Goal: Check status: Check status

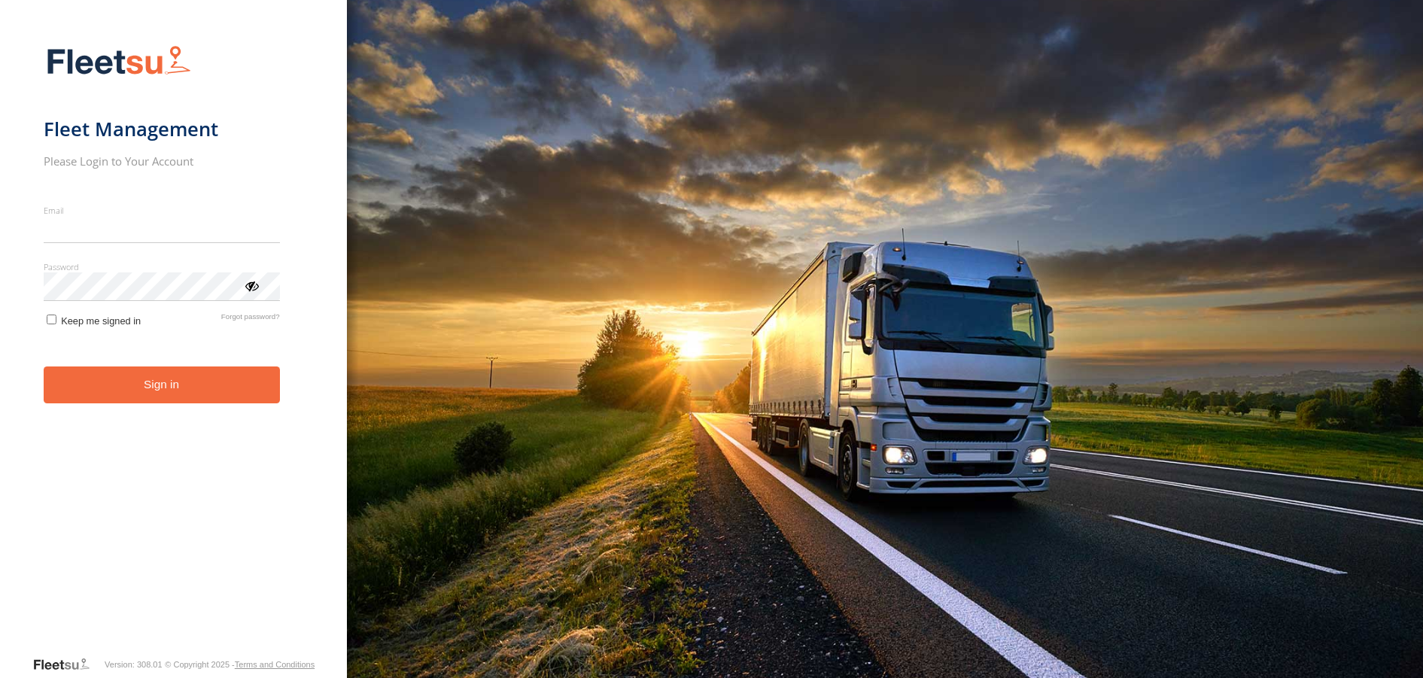
type input "**********"
click at [202, 403] on button "Sign in" at bounding box center [162, 384] width 236 height 37
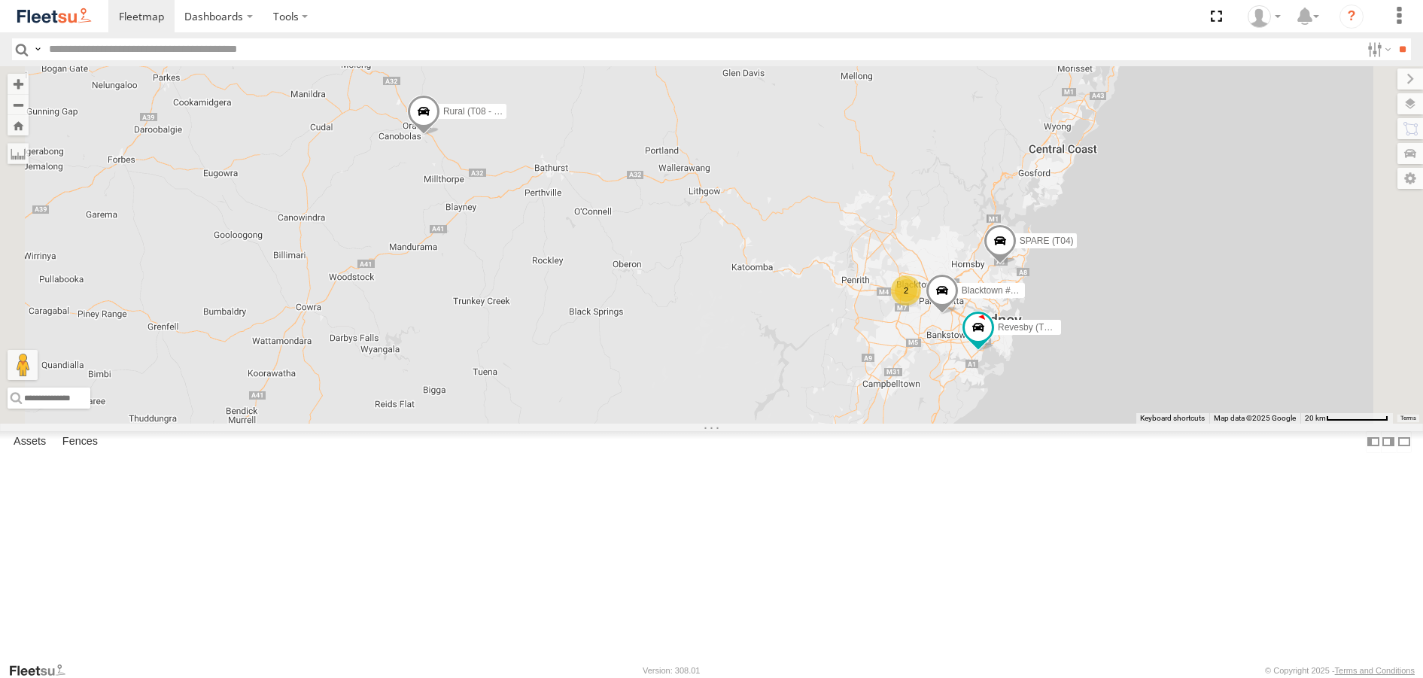
click at [439, 135] on span at bounding box center [422, 115] width 33 height 41
click at [406, 118] on label at bounding box center [390, 113] width 29 height 11
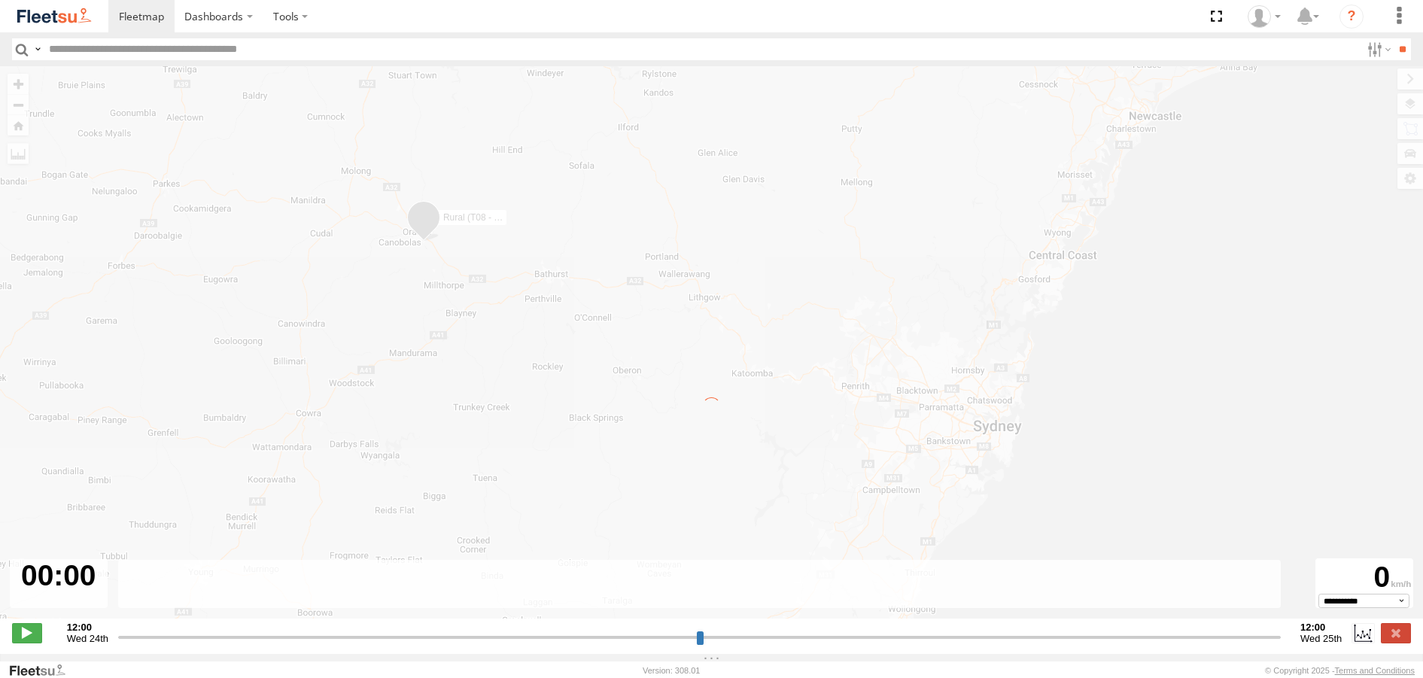
type input "**********"
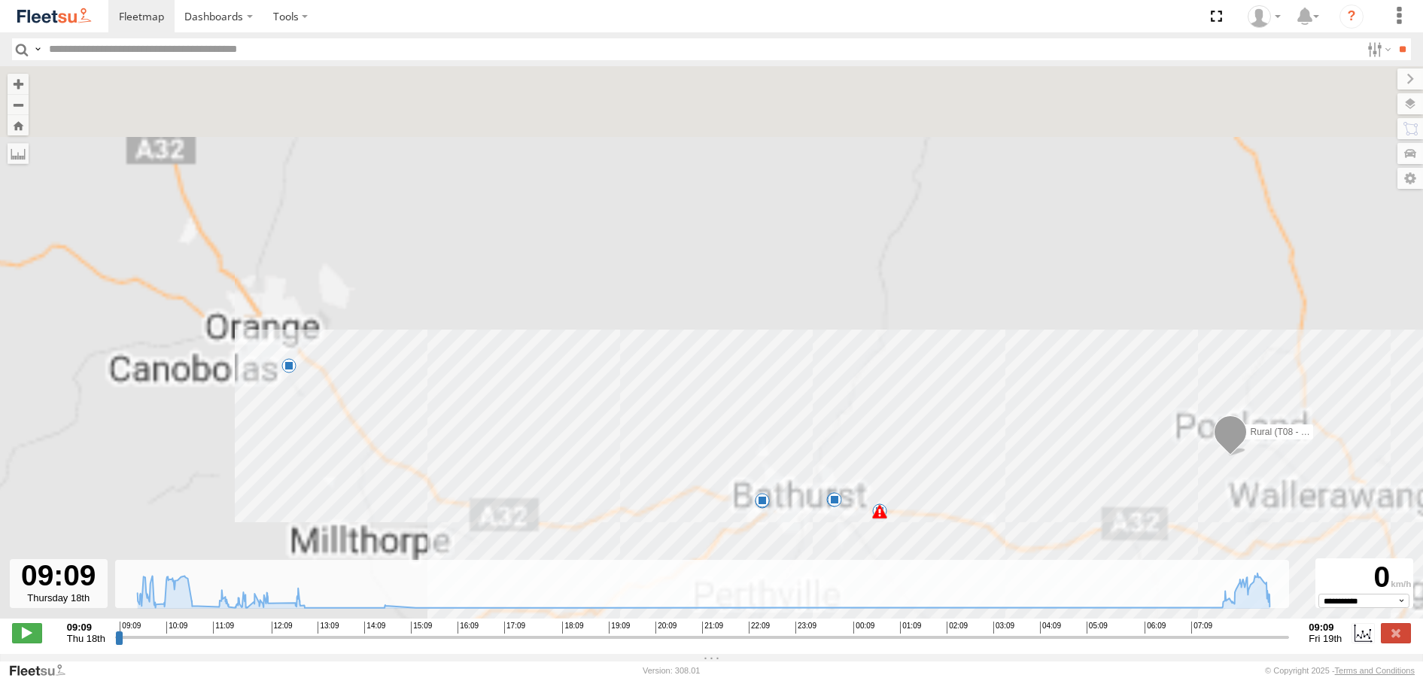
drag, startPoint x: 190, startPoint y: 338, endPoint x: 318, endPoint y: 445, distance: 167.1
click at [318, 445] on div "Rural (T08 - Matt) 07:53 Fri 07:53 Fri 09:02 Fri 11 11:46 Thu 11:48 Thu 12:08 T…" at bounding box center [711, 350] width 1423 height 568
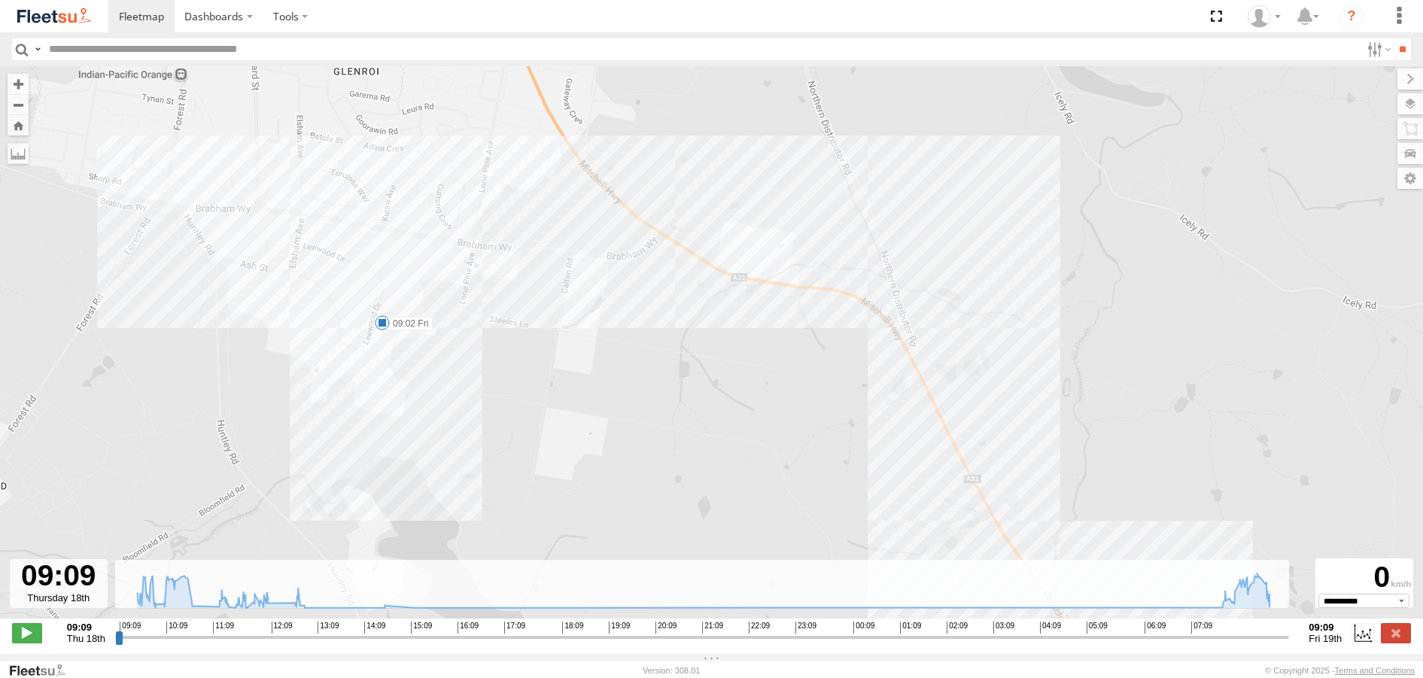
drag, startPoint x: 223, startPoint y: 255, endPoint x: 649, endPoint y: 445, distance: 466.5
click at [649, 445] on div "Rural (T08 - Matt) 07:53 Fri 07:53 Fri 09:02 Fri 11:46 Thu 11:48 Thu 12:08 Thu …" at bounding box center [711, 350] width 1423 height 568
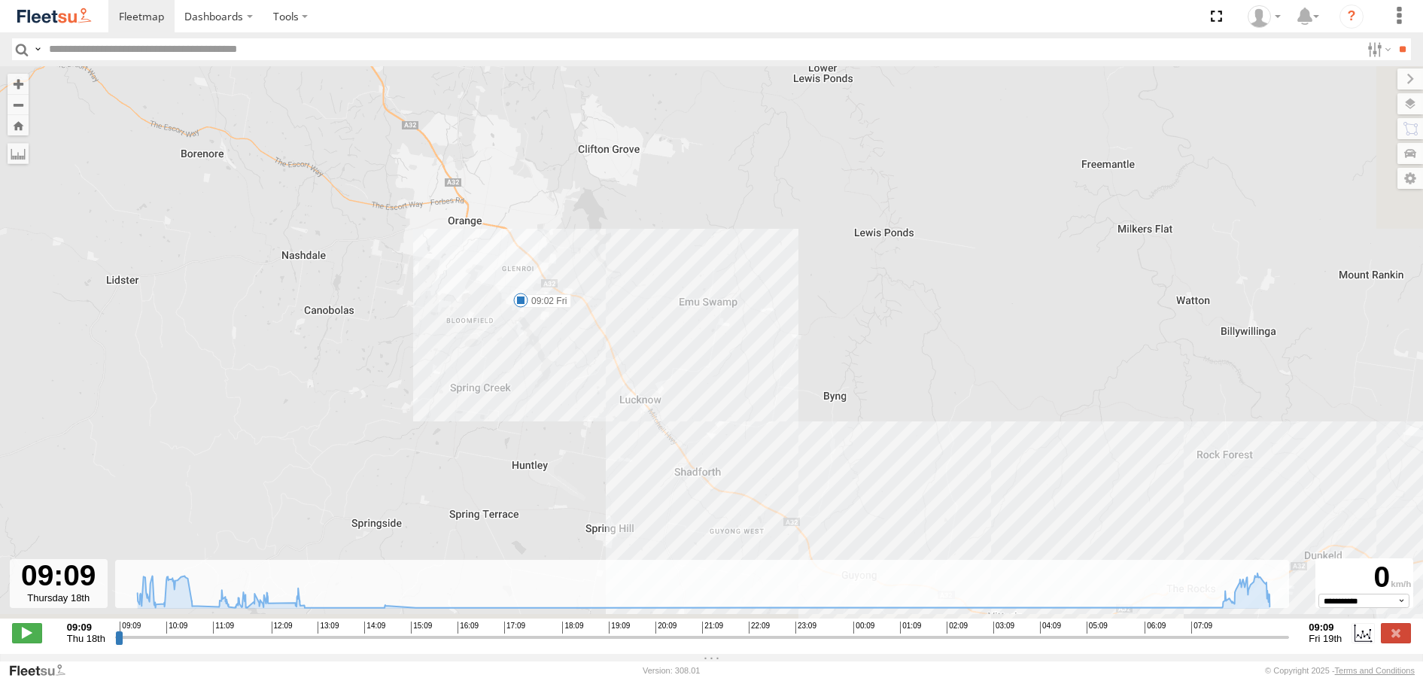
drag, startPoint x: 846, startPoint y: 482, endPoint x: 734, endPoint y: 353, distance: 171.7
click at [734, 353] on div "Rural (T08 - Matt) 07:53 Fri 07:53 Fri 09:02 Fri 11:46 Thu 11:48 Thu 12:08 Thu …" at bounding box center [711, 350] width 1423 height 568
